Goal: Task Accomplishment & Management: Manage account settings

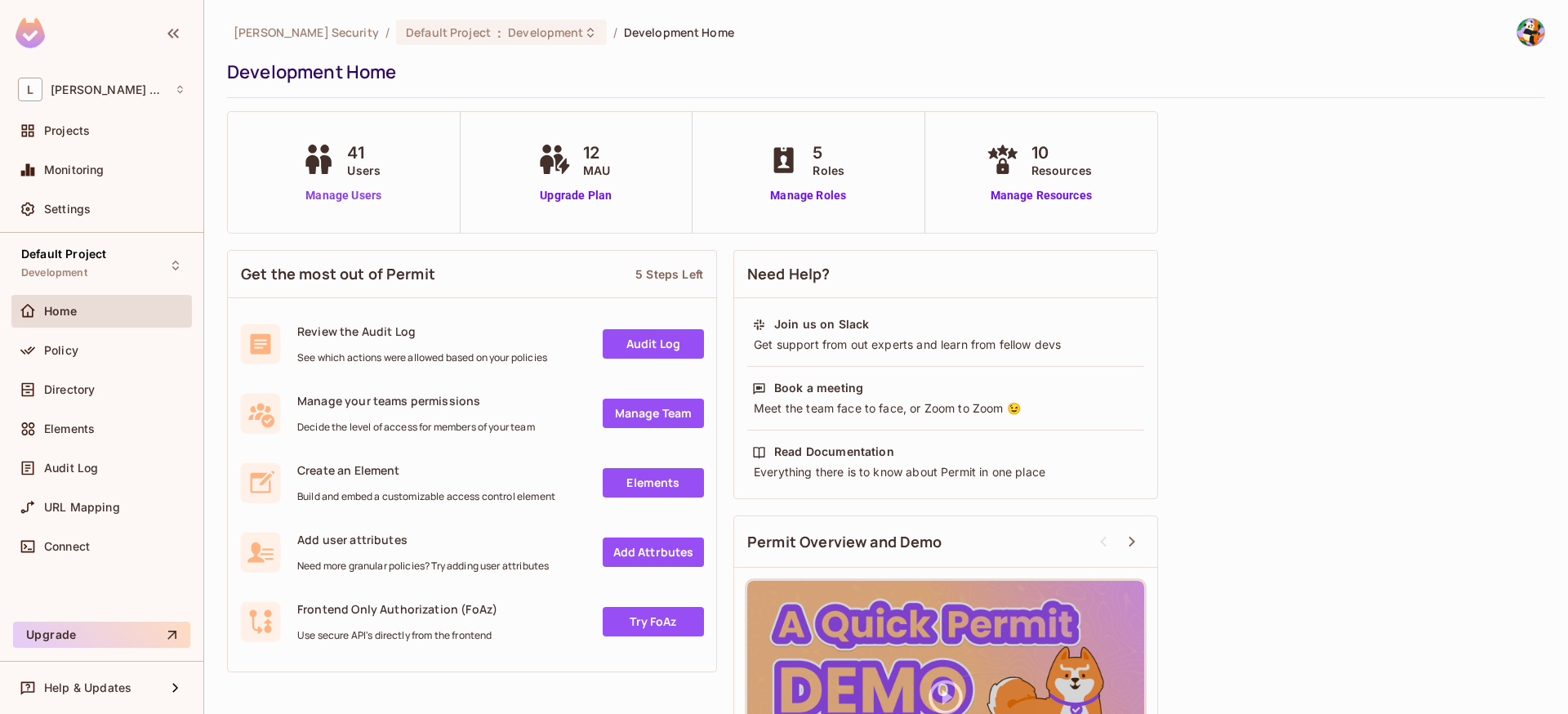
click at [361, 196] on link "Manage Users" at bounding box center [342, 195] width 90 height 17
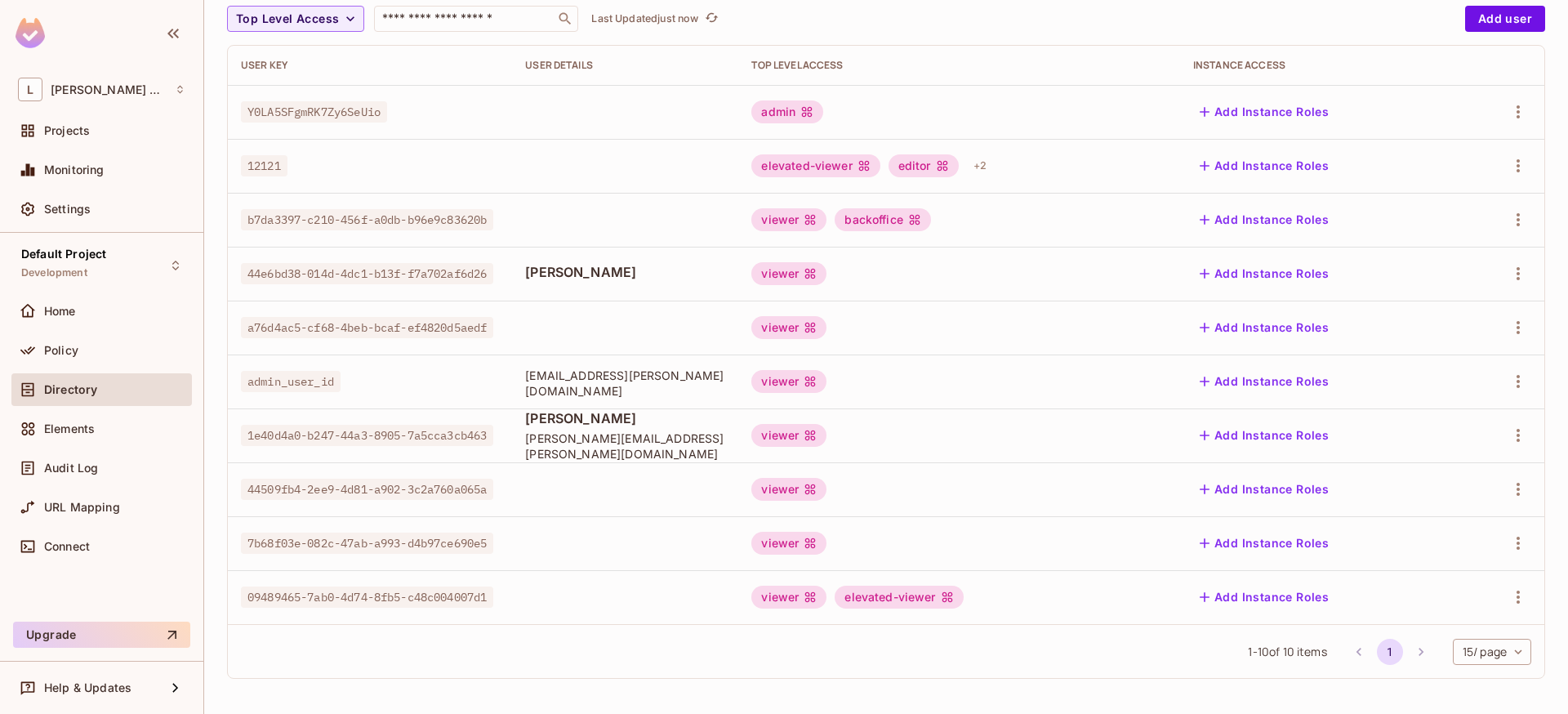
scroll to position [158, 0]
click at [1407, 652] on li "pagination navigation" at bounding box center [1420, 651] width 31 height 26
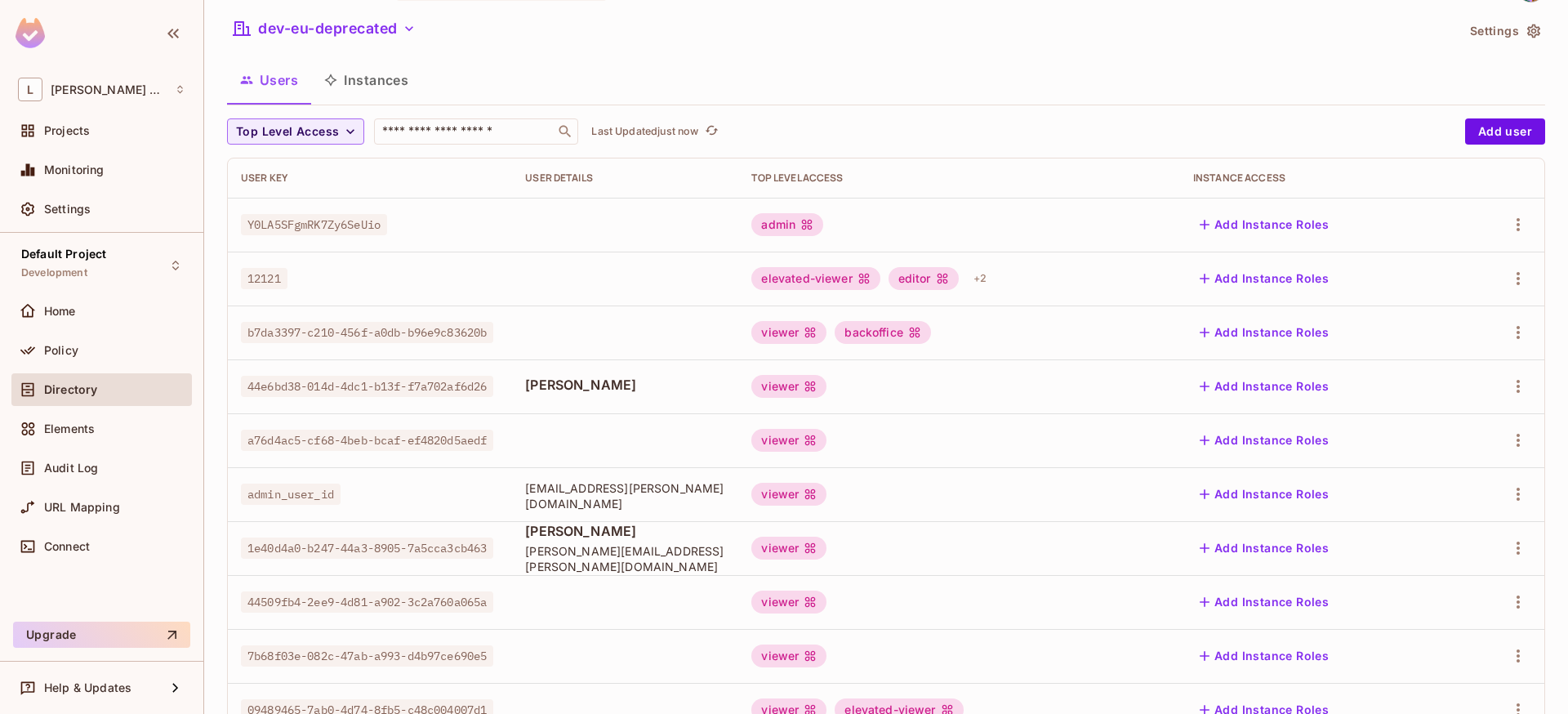
scroll to position [0, 0]
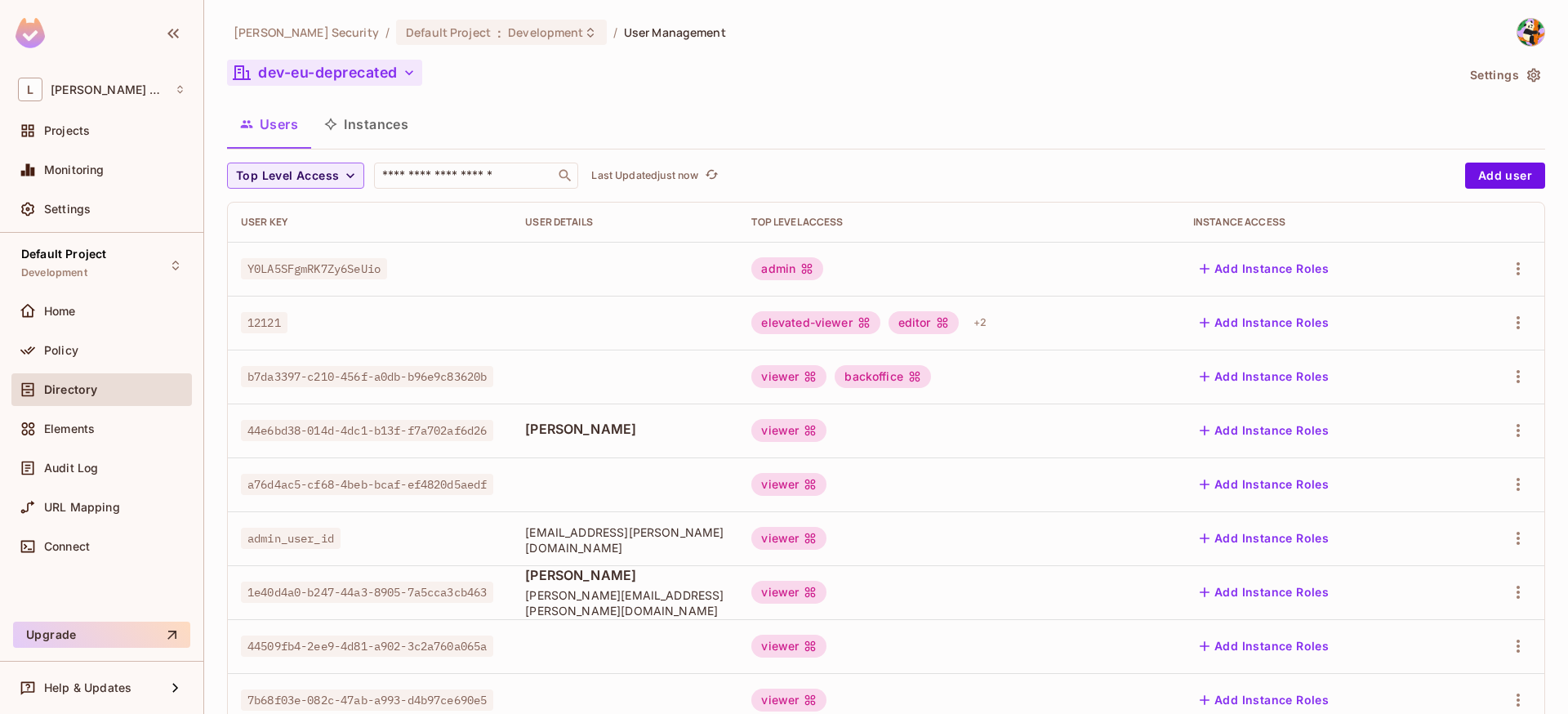
click at [333, 71] on button "dev-eu-deprecated" at bounding box center [325, 72] width 196 height 26
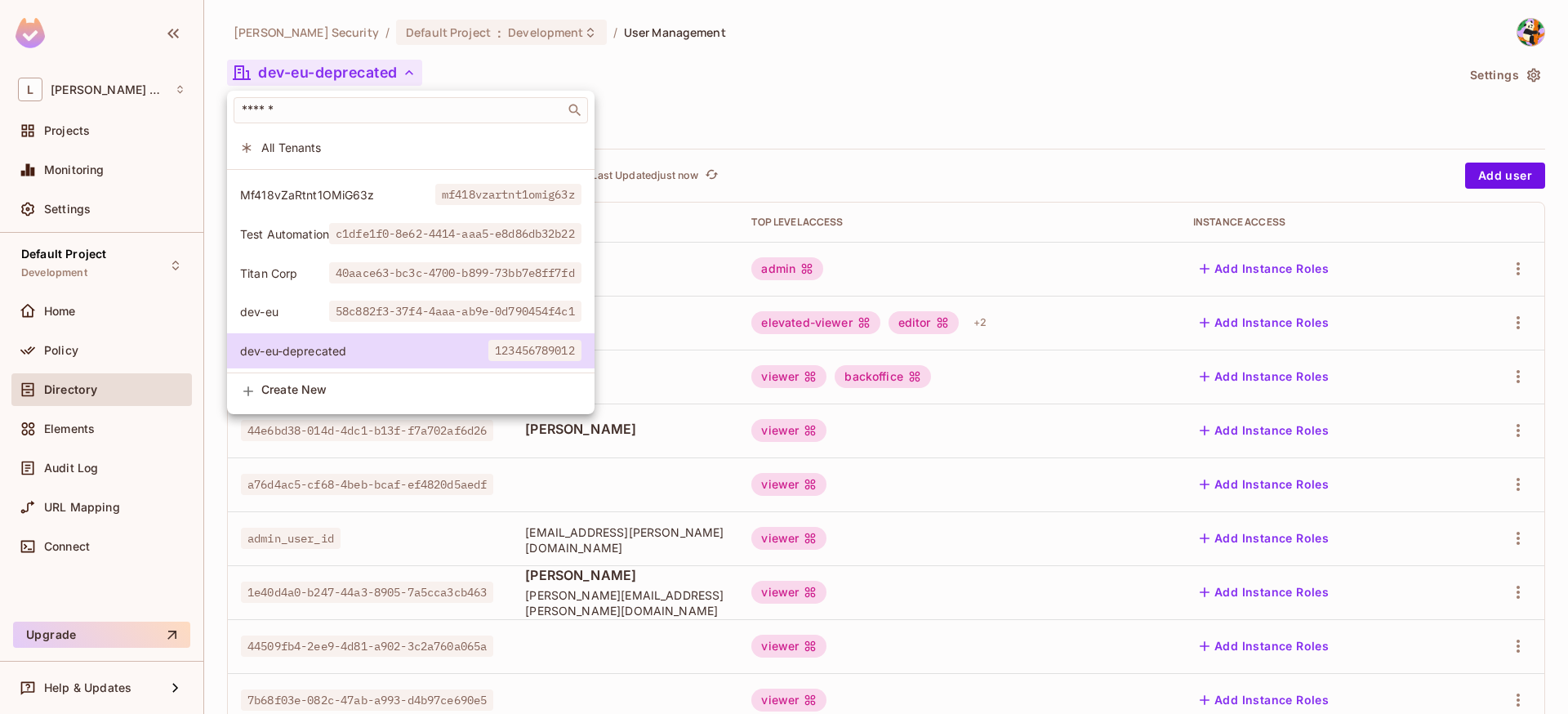
scroll to position [36, 0]
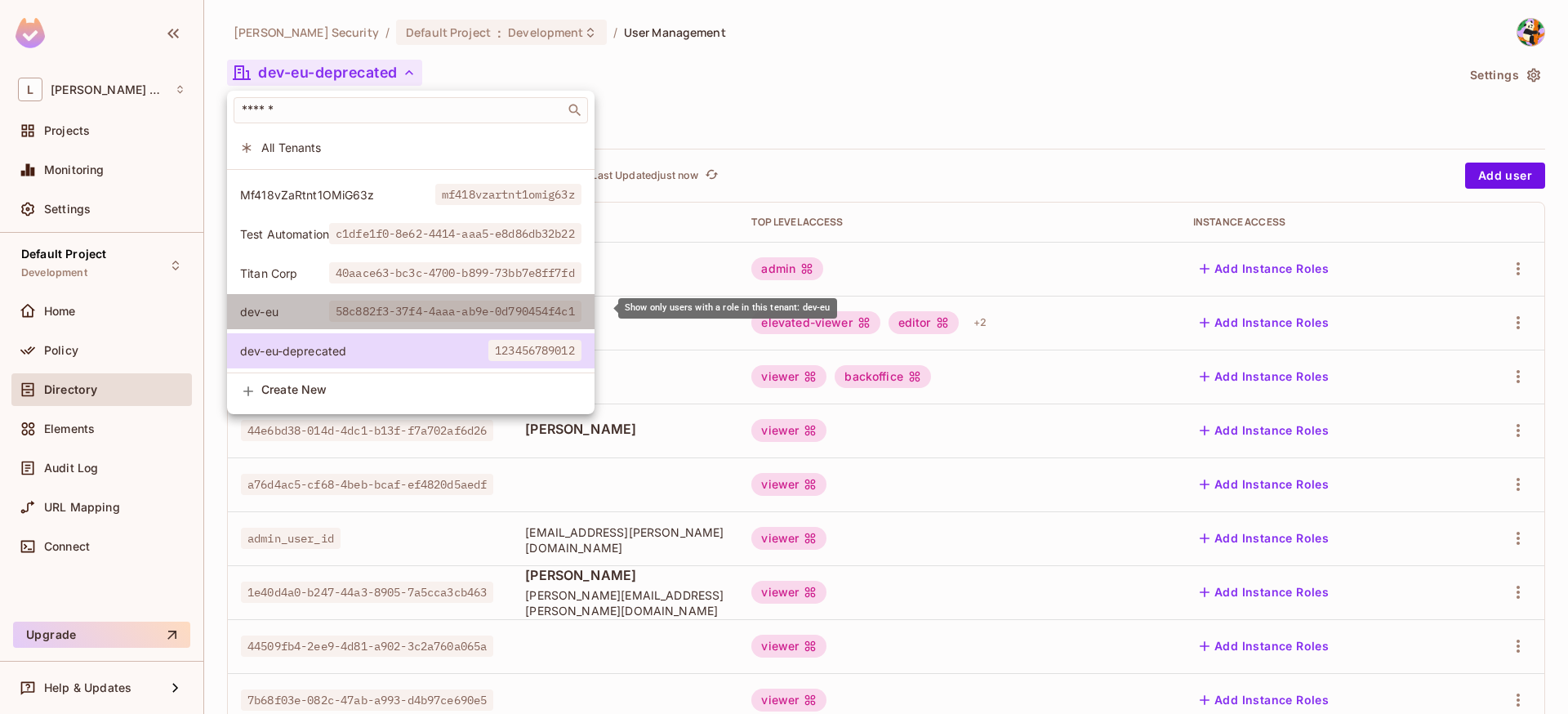
click at [313, 313] on span "dev-eu" at bounding box center [285, 312] width 89 height 16
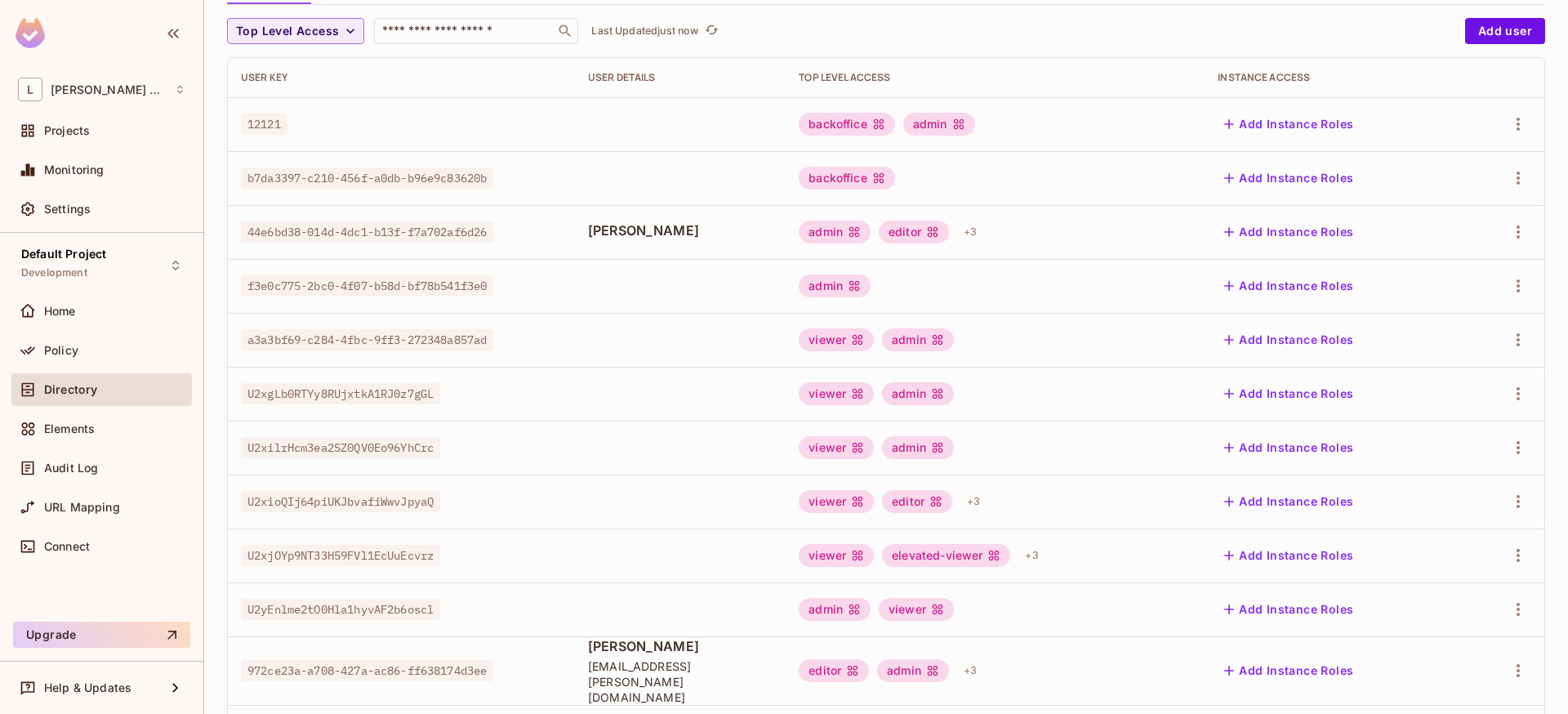
scroll to position [427, 0]
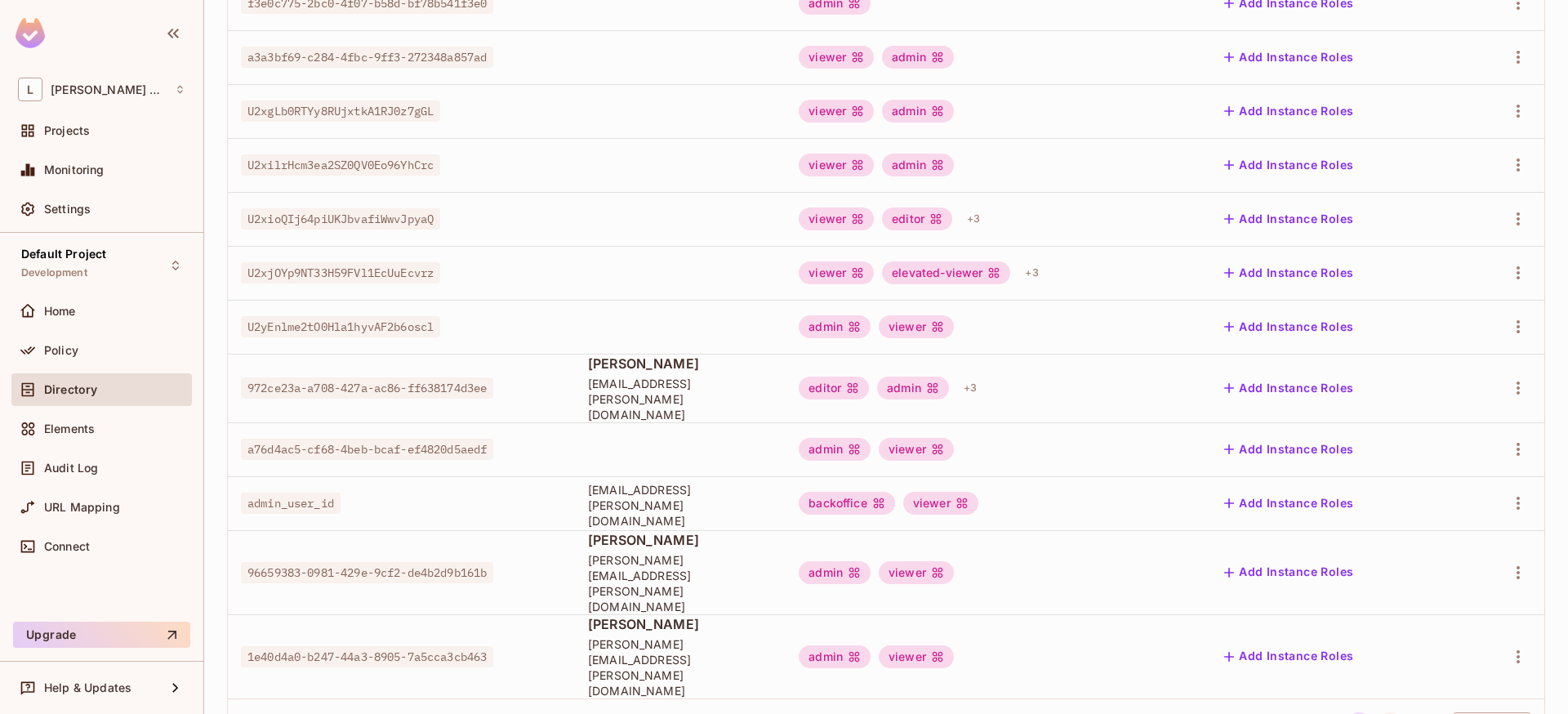
click at [1377, 712] on button "2" at bounding box center [1389, 725] width 26 height 26
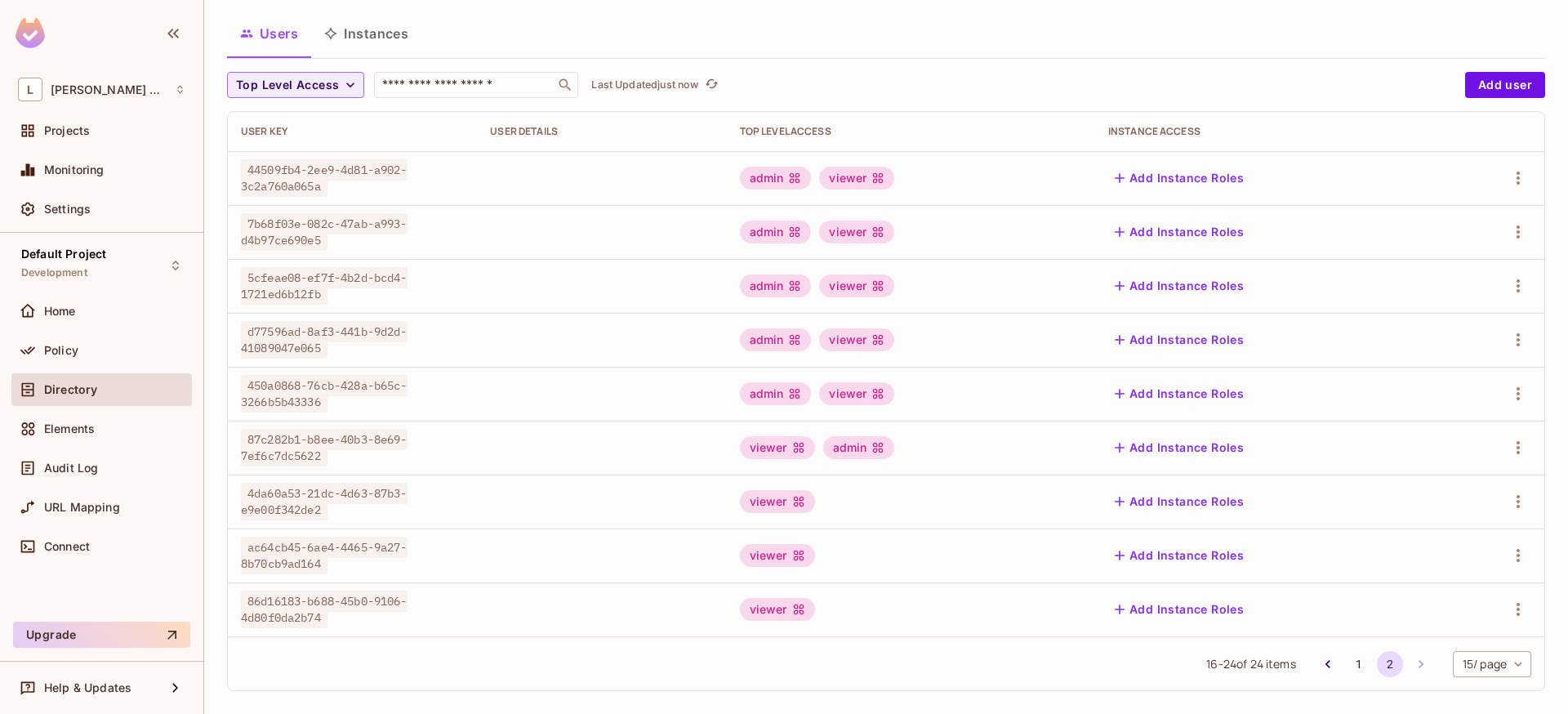
scroll to position [103, 0]
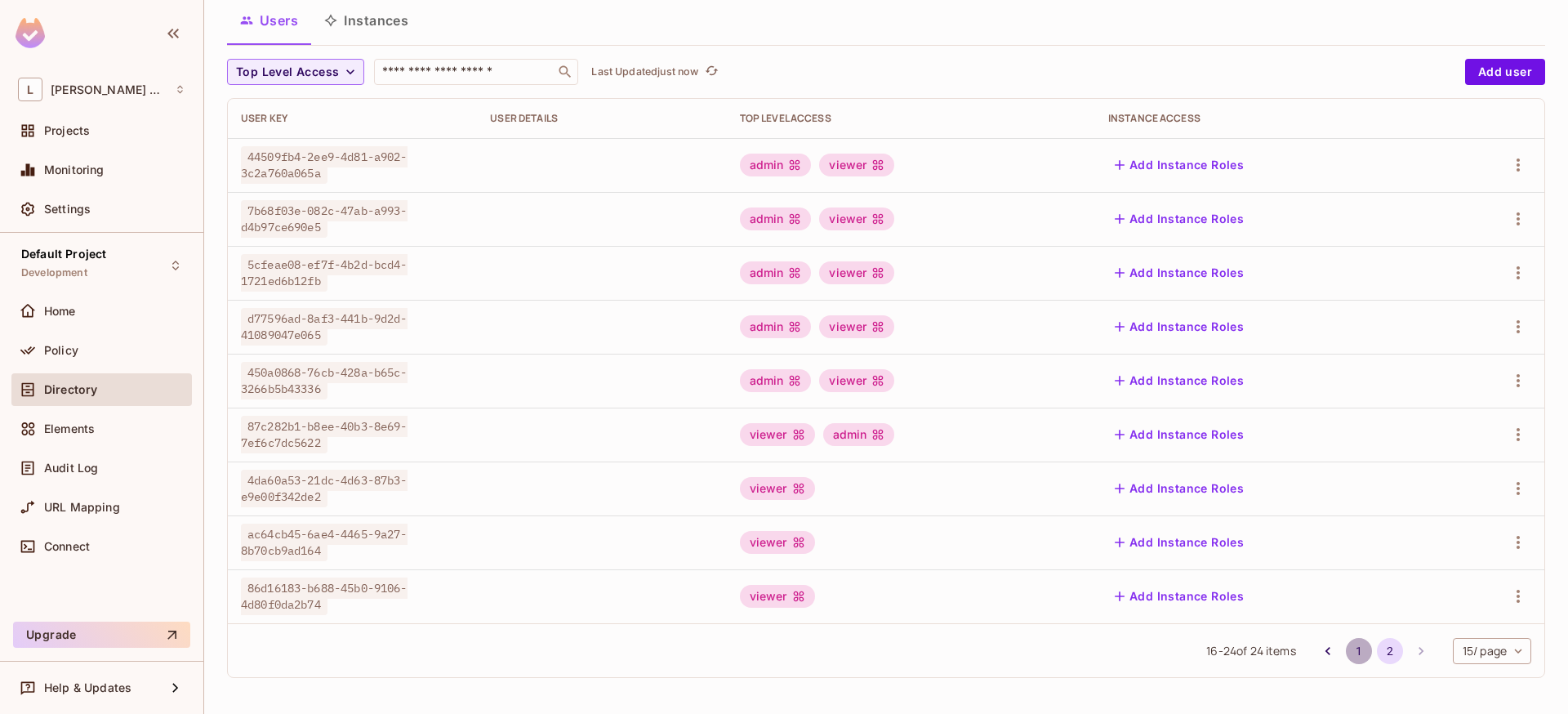
click at [1346, 646] on button "1" at bounding box center [1359, 651] width 26 height 26
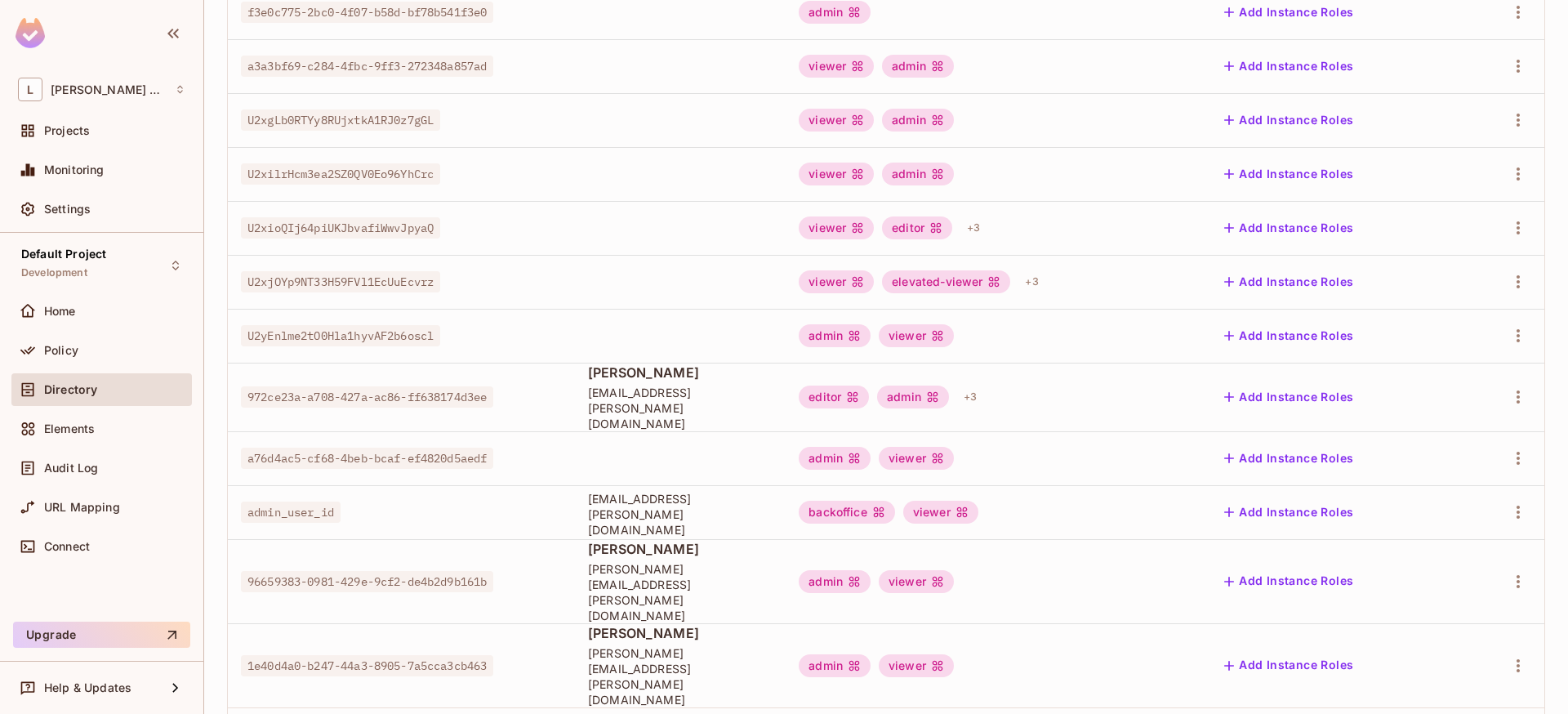
scroll to position [427, 0]
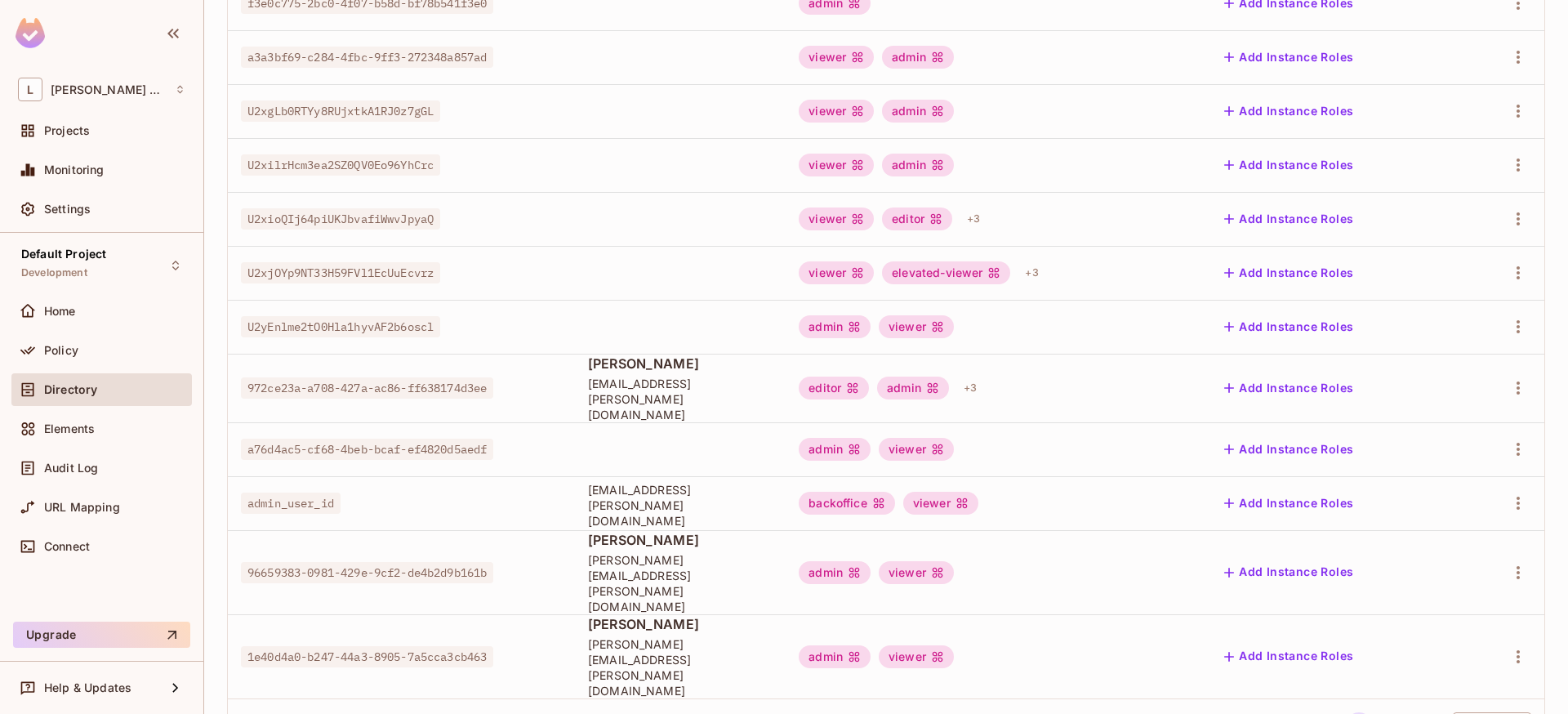
click at [1357, 698] on div "1 - 15 of 24 items 1 2 15 / page ** ​" at bounding box center [886, 725] width 1316 height 54
click at [1374, 712] on li "2" at bounding box center [1389, 725] width 31 height 26
click at [1376, 712] on button "2" at bounding box center [1389, 725] width 26 height 26
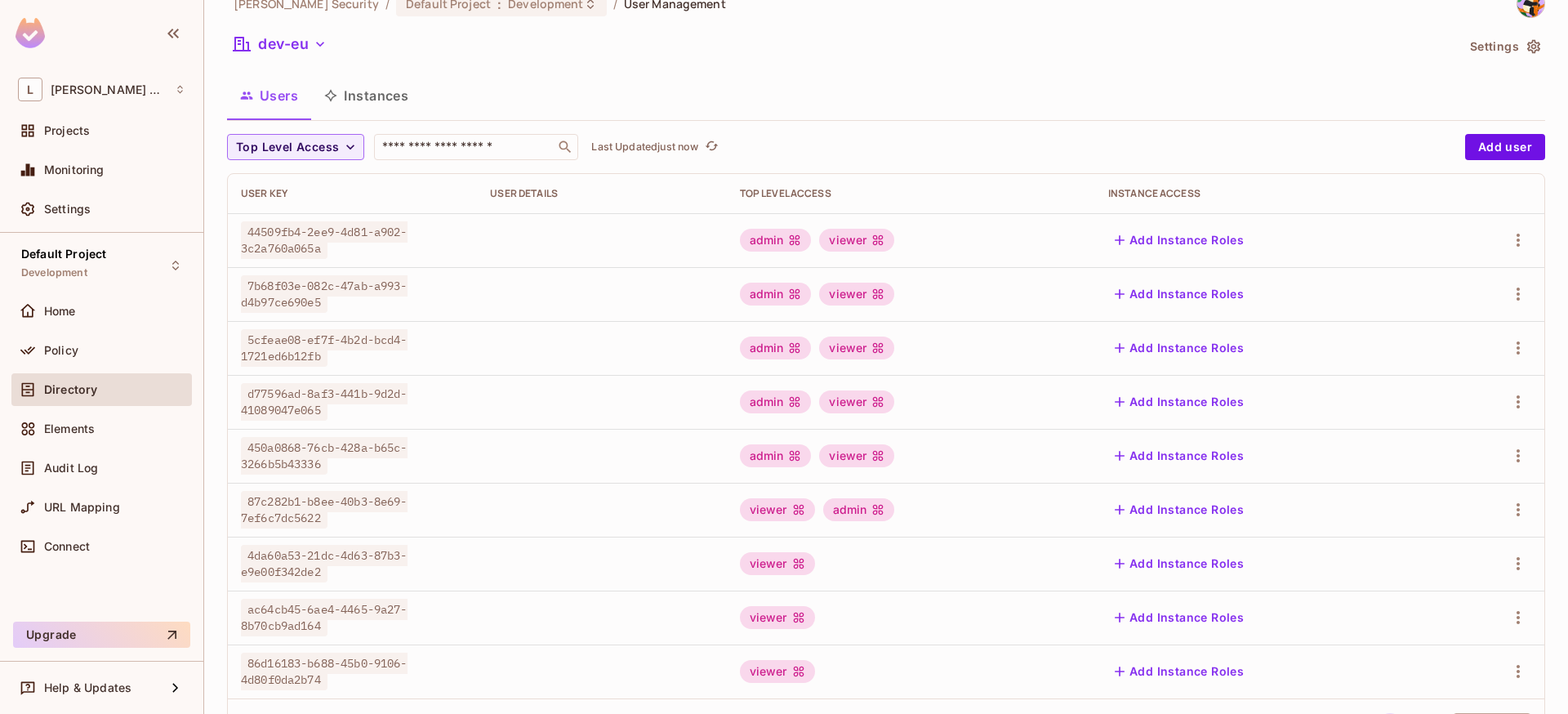
scroll to position [0, 0]
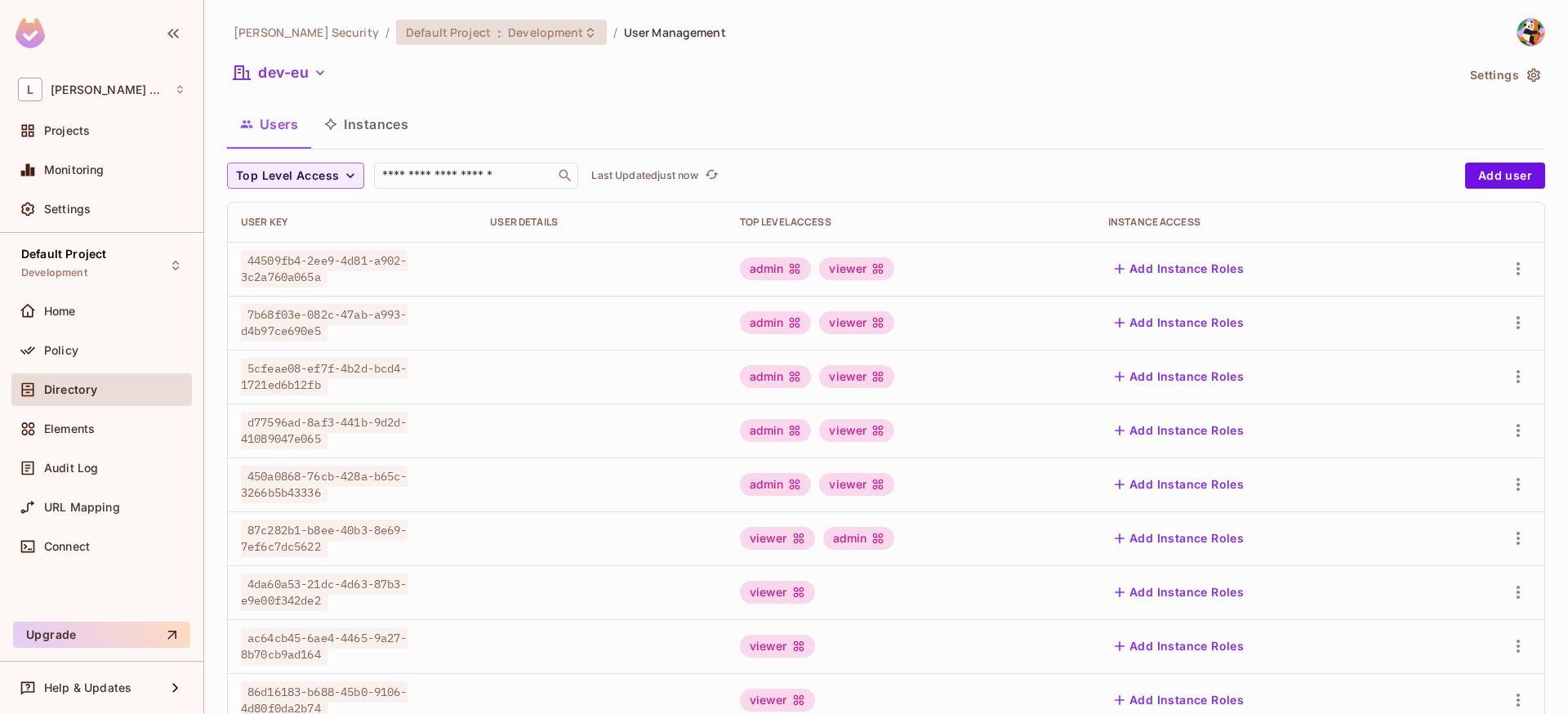
click at [426, 35] on span "Default Project" at bounding box center [449, 33] width 85 height 16
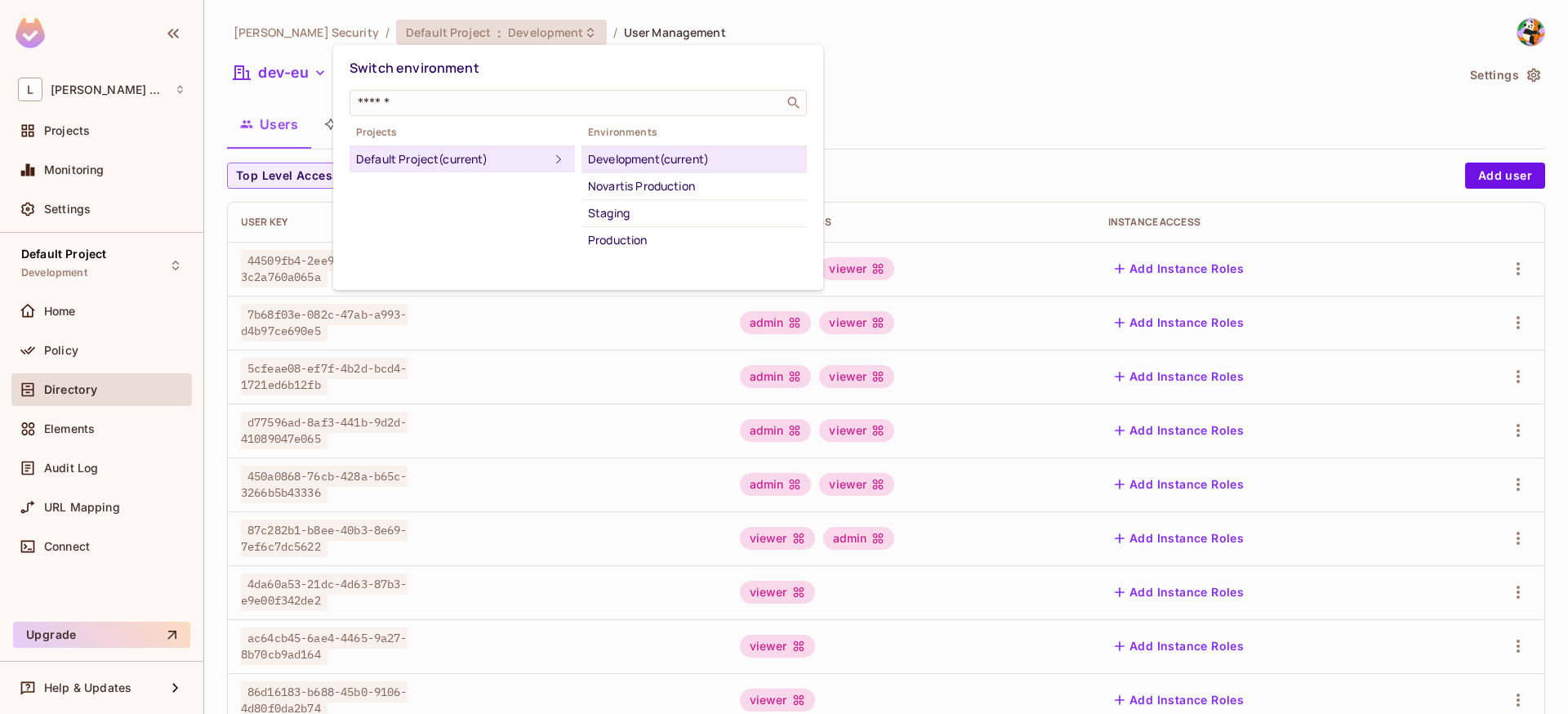
click at [426, 35] on div at bounding box center [784, 357] width 1568 height 714
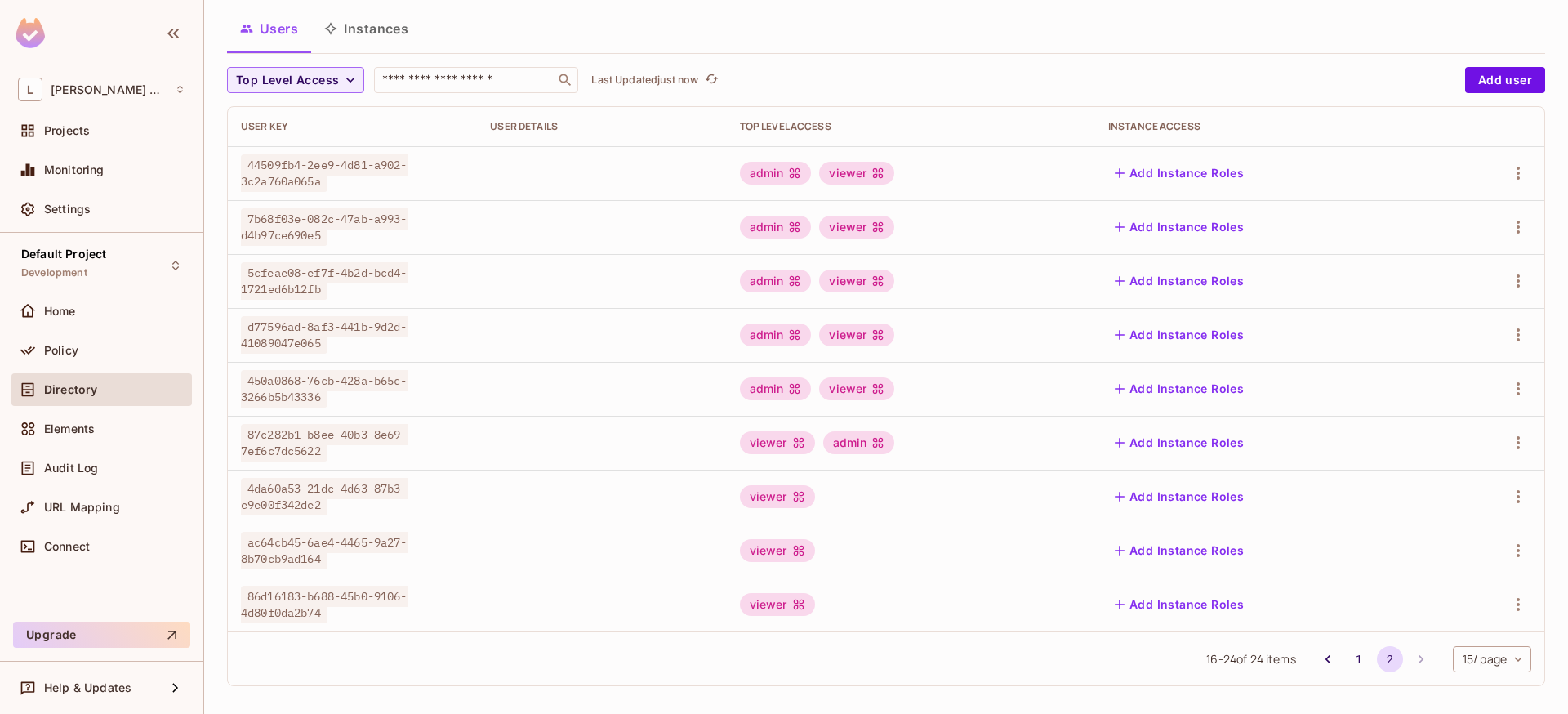
scroll to position [103, 0]
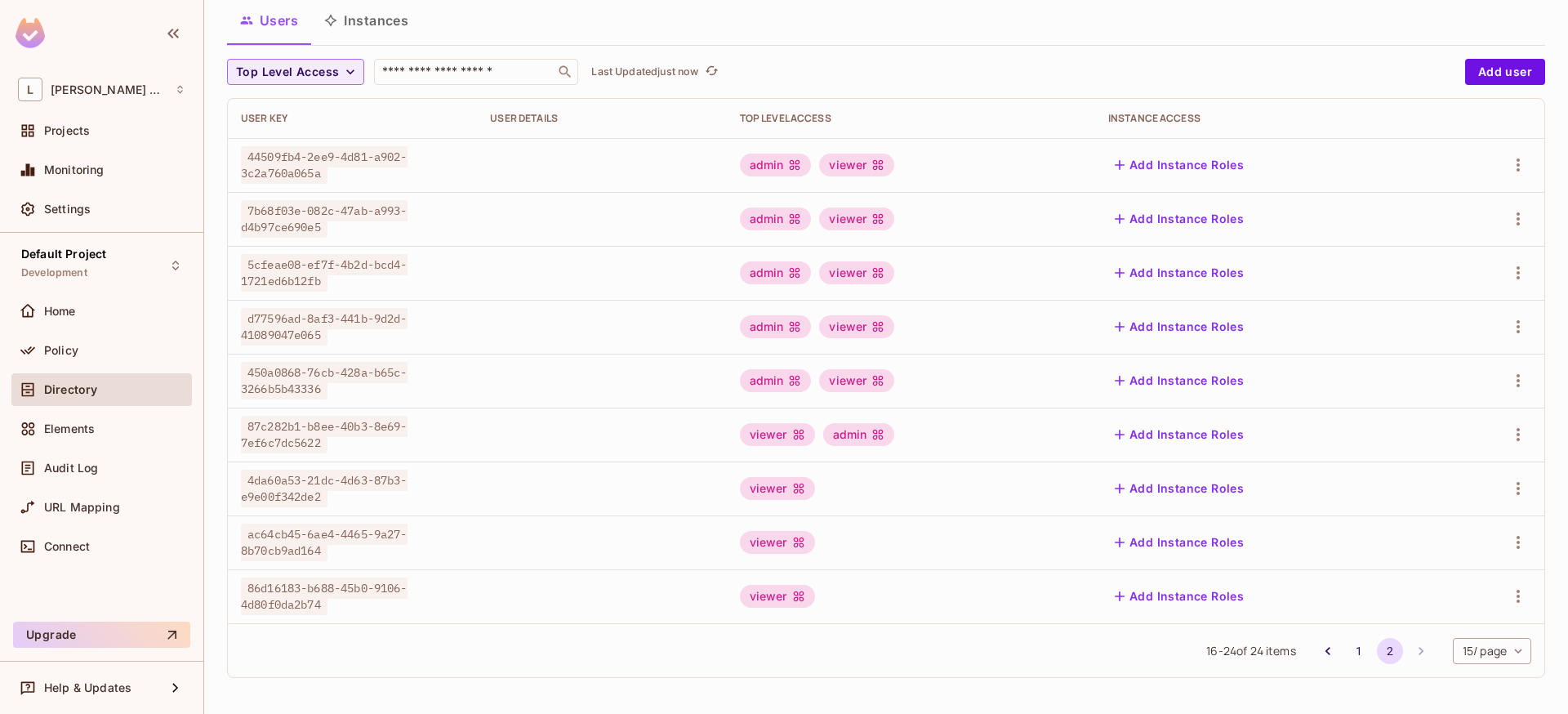
click at [510, 530] on td at bounding box center [600, 542] width 249 height 54
click at [1512, 539] on icon "button" at bounding box center [1518, 542] width 20 height 20
click at [1434, 577] on li "Edit" at bounding box center [1435, 580] width 145 height 36
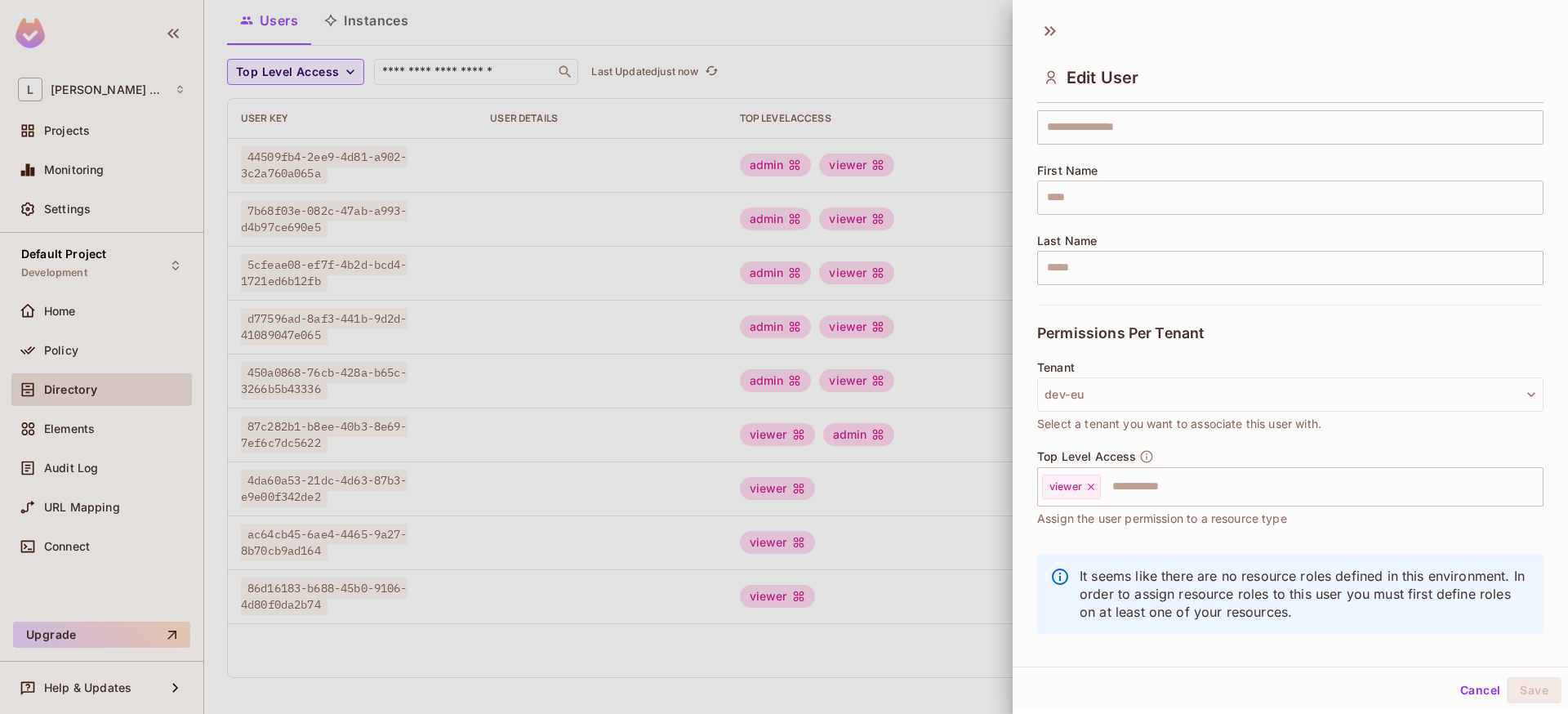
scroll to position [169, 0]
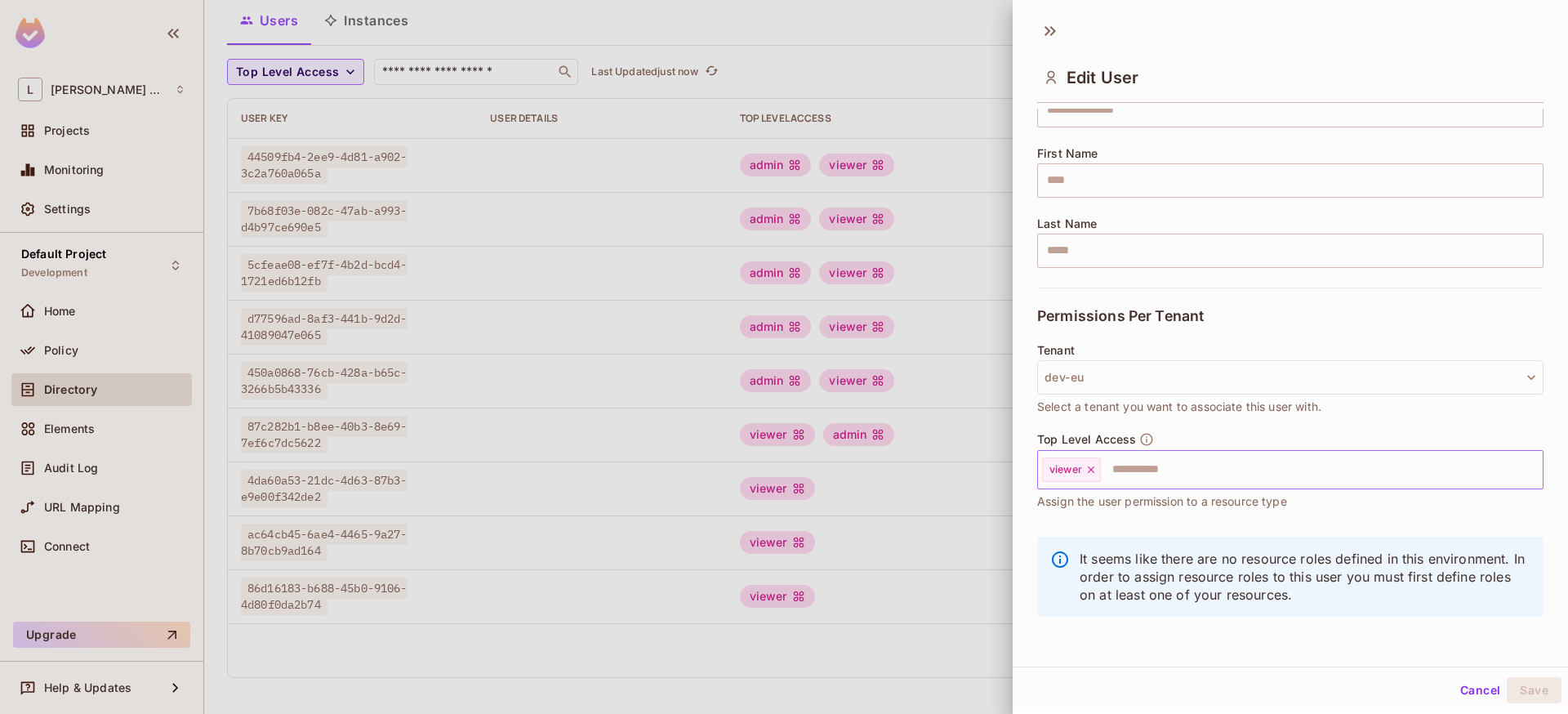
click at [1251, 469] on input "text" at bounding box center [1307, 470] width 409 height 33
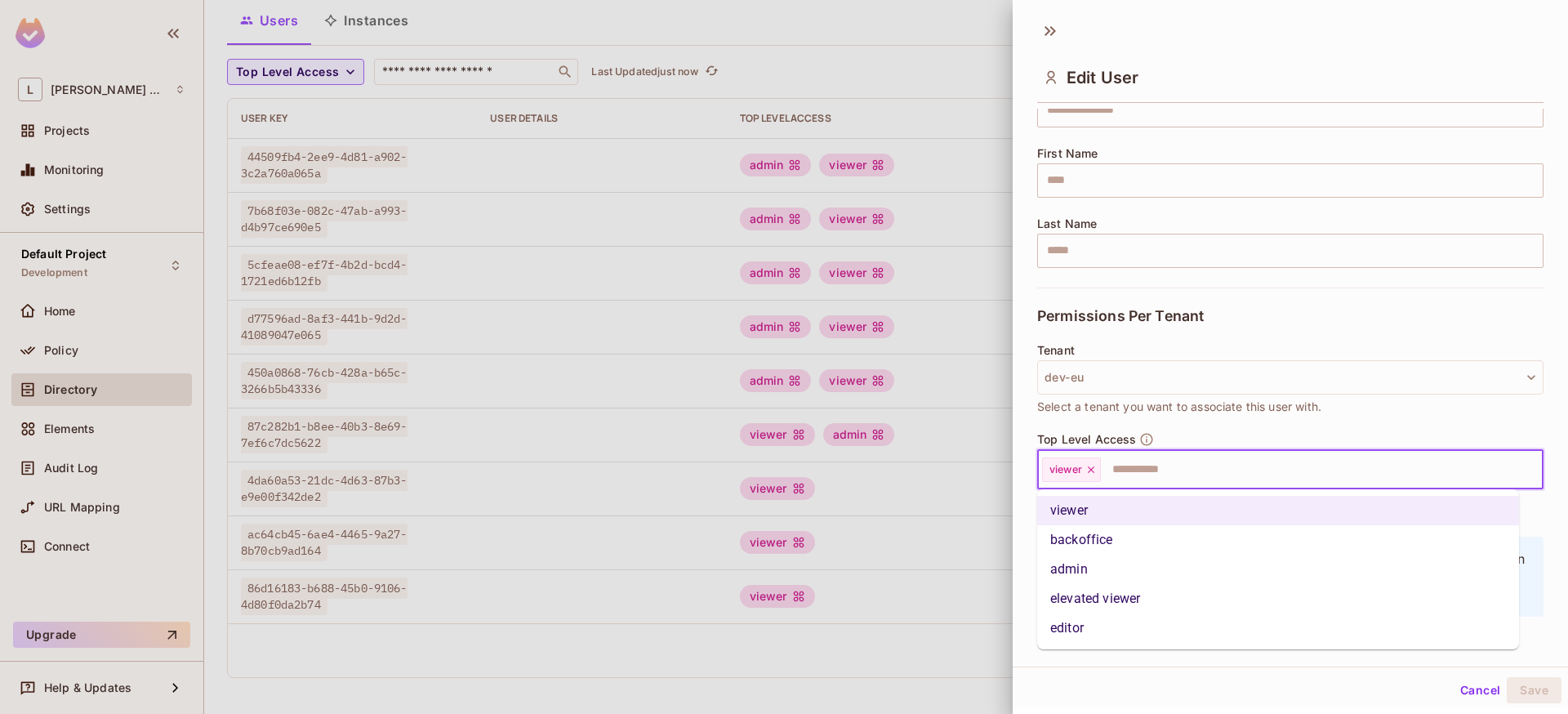
click at [1176, 542] on li "backoffice" at bounding box center [1277, 540] width 481 height 30
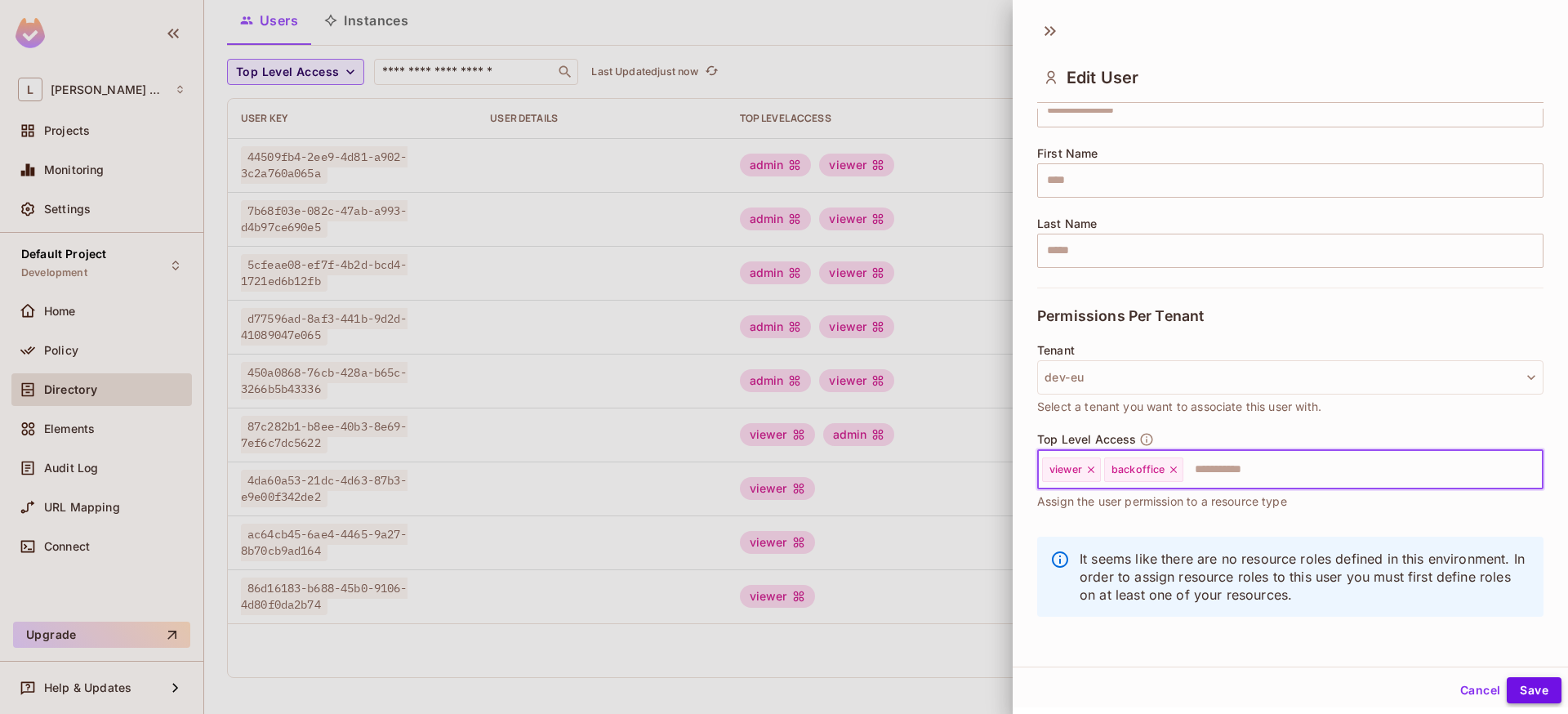
click at [1513, 694] on button "Save" at bounding box center [1533, 690] width 55 height 26
